Goal: Information Seeking & Learning: Learn about a topic

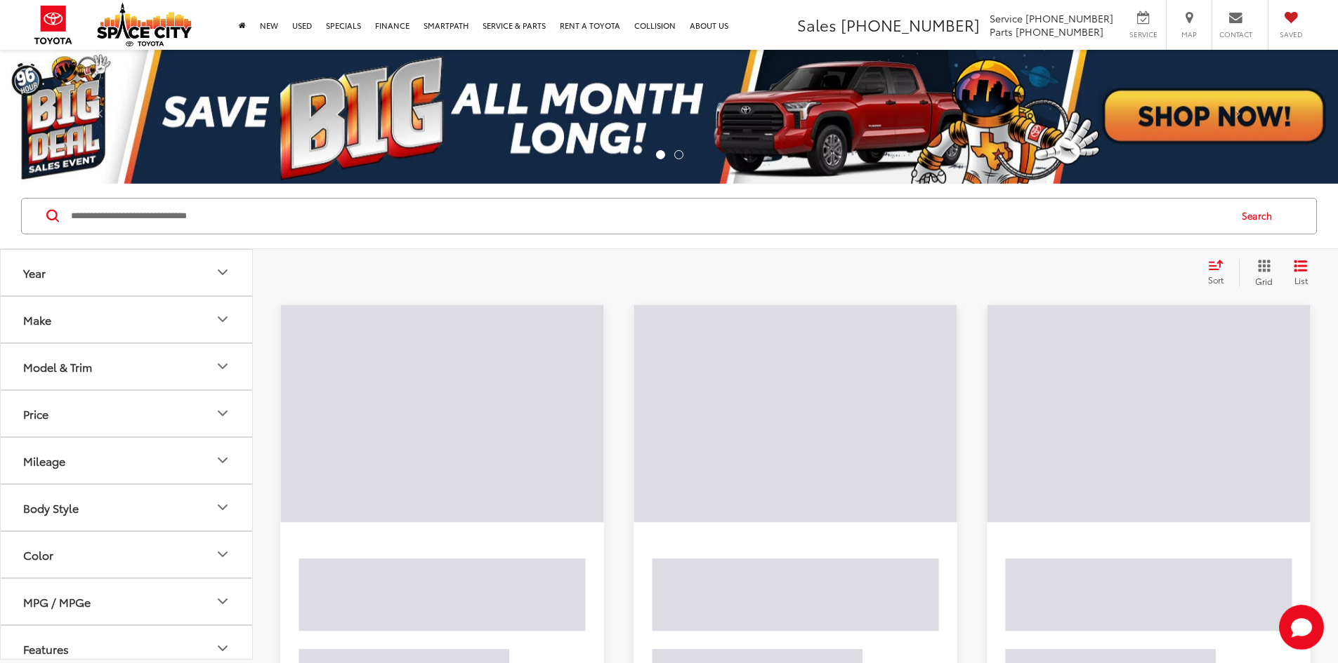
click at [137, 223] on input "Search by Make, Model, or Keyword" at bounding box center [649, 216] width 1158 height 34
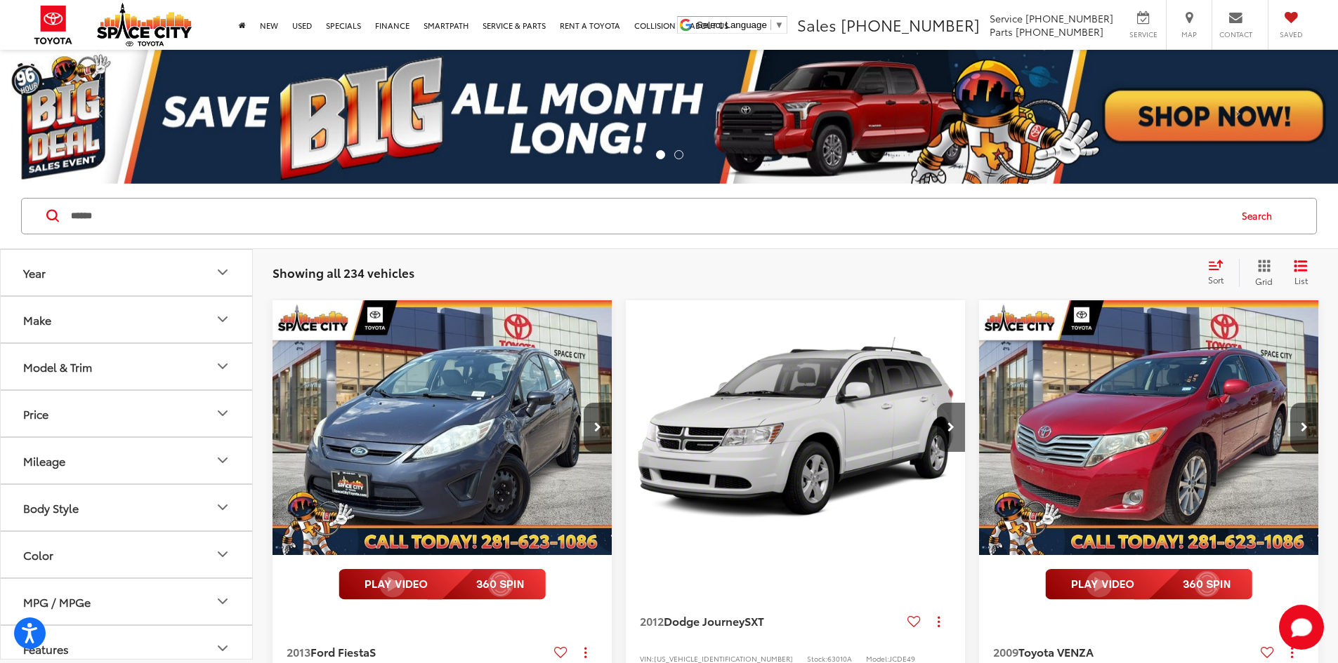
type input "******"
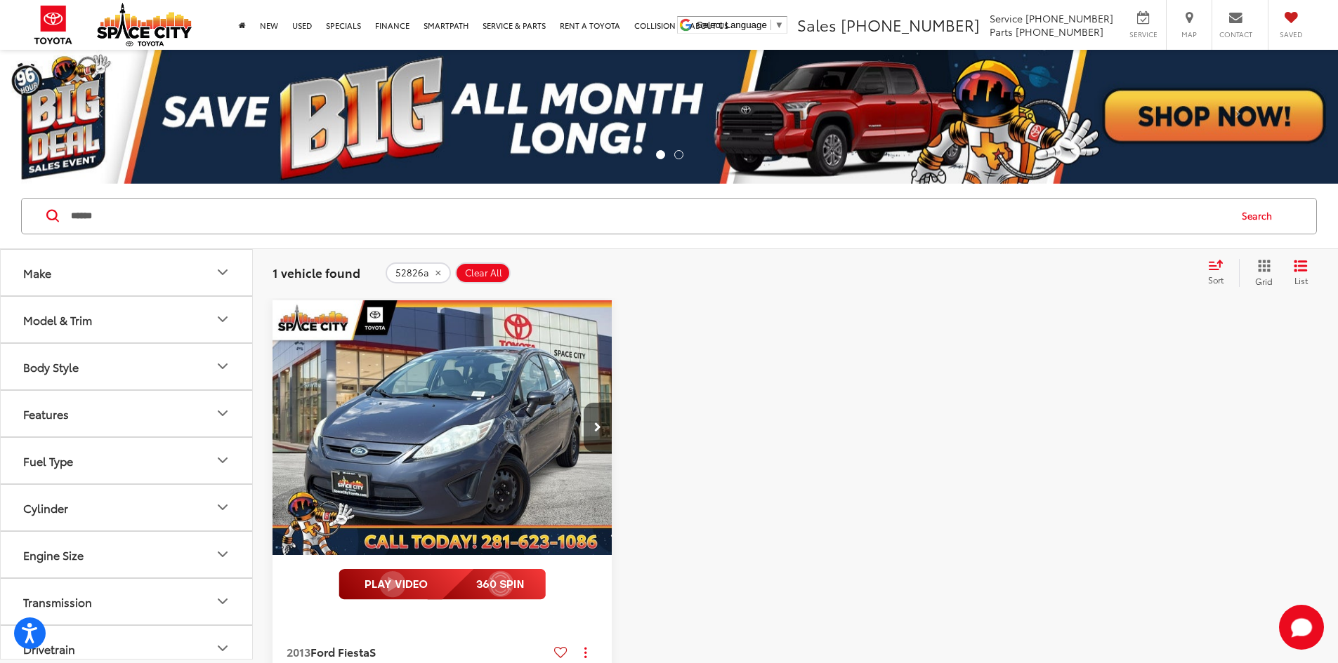
click at [385, 414] on img "2013 Ford Fiesta S 0" at bounding box center [442, 428] width 341 height 256
